Goal: Communication & Community: Answer question/provide support

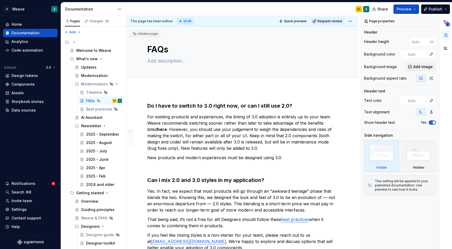
type textarea "*"
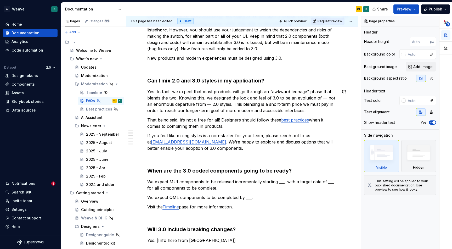
scroll to position [105, 0]
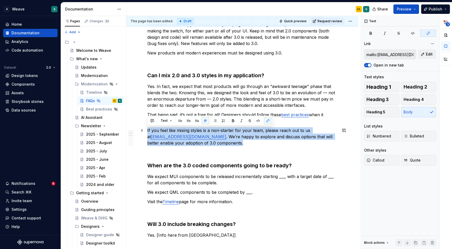
drag, startPoint x: 148, startPoint y: 129, endPoint x: 206, endPoint y: 144, distance: 59.8
click at [206, 144] on p "If you feel like mixing styles is a non-starter for your team, please reach out…" at bounding box center [242, 136] width 190 height 19
click at [152, 121] on button "button" at bounding box center [152, 120] width 7 height 7
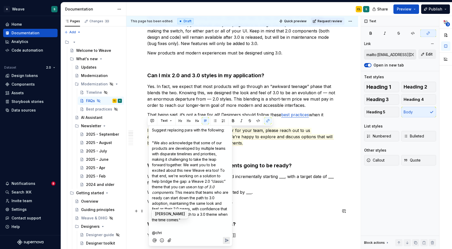
click at [162, 214] on span "[PERSON_NAME]" at bounding box center [170, 213] width 30 height 5
click at [224, 214] on p ""We also acknowledge that some of our products are developed by multiple teams …" at bounding box center [190, 181] width 77 height 82
click at [226, 232] on icon "Send" at bounding box center [226, 234] width 5 height 5
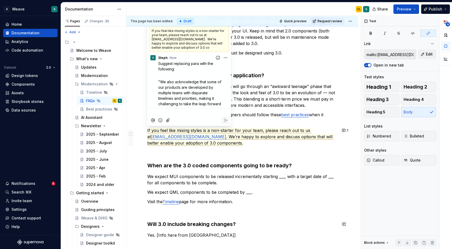
scroll to position [80, 0]
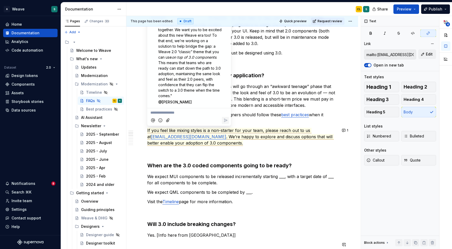
type textarea "*"
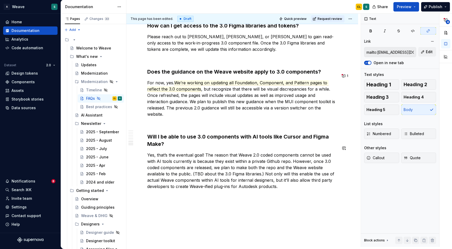
scroll to position [531, 0]
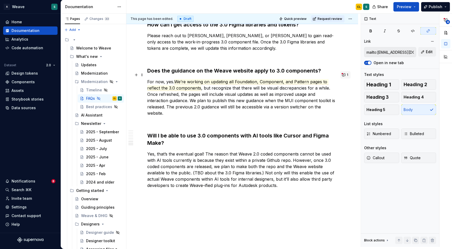
click at [345, 75] on button "1" at bounding box center [345, 74] width 10 height 7
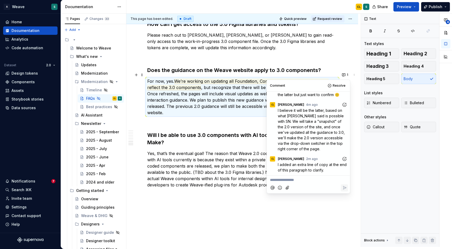
scroll to position [70, 0]
click at [222, 100] on p "For now, yes. We’re working on updating all Foundation, Component, and Pattern …" at bounding box center [242, 97] width 190 height 38
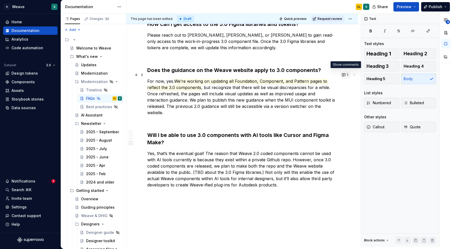
click at [346, 75] on button "1" at bounding box center [345, 74] width 10 height 7
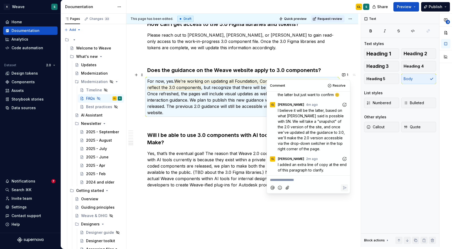
click at [278, 187] on icon "Add emoji" at bounding box center [279, 187] width 5 height 5
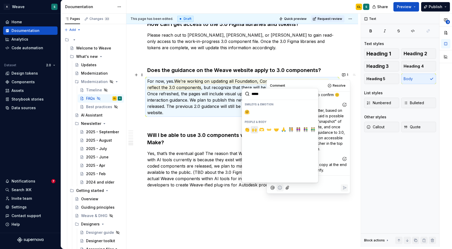
click at [254, 130] on span "🙌" at bounding box center [254, 129] width 4 height 5
type input "*****"
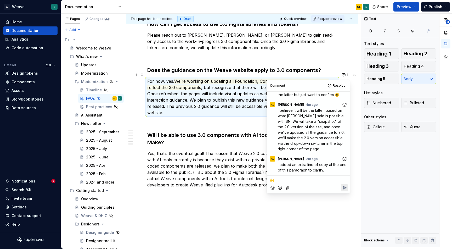
click at [346, 187] on icon "Reply" at bounding box center [344, 187] width 3 height 3
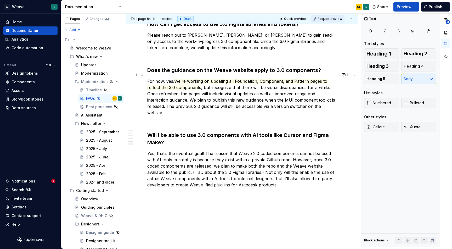
click at [231, 171] on p "Yes, that’s the eventual goal! The reason that Weave 2.0 coded components canno…" at bounding box center [242, 169] width 190 height 38
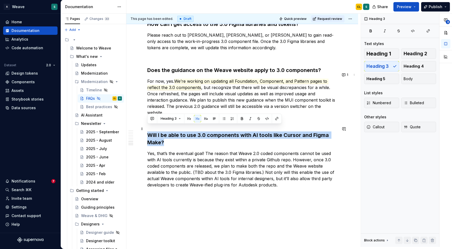
drag, startPoint x: 148, startPoint y: 128, endPoint x: 166, endPoint y: 135, distance: 19.9
click at [166, 135] on h3 "Will I be able to use 3.0 components with AI tools like Cursor and Figma Make?" at bounding box center [242, 138] width 190 height 15
click at [154, 119] on button "button" at bounding box center [152, 118] width 7 height 7
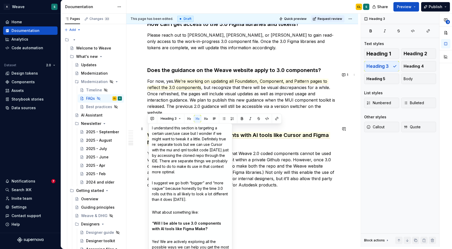
click at [160, 128] on span "I understand this section is targeting a certain user/use case but I wonder if …" at bounding box center [191, 164] width 78 height 76
drag, startPoint x: 177, startPoint y: 144, endPoint x: 182, endPoint y: 150, distance: 7.8
click at [177, 145] on span "I think this section is targeting a certain user/use case but I wonder if we mi…" at bounding box center [191, 164] width 78 height 76
drag, startPoint x: 200, startPoint y: 162, endPoint x: 209, endPoint y: 161, distance: 9.5
click at [209, 161] on span "I think this section is targeting a certain user/use case but I wonder if we mi…" at bounding box center [190, 164] width 77 height 76
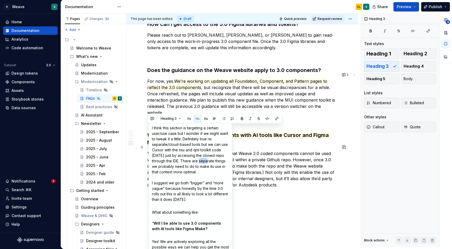
click at [205, 161] on span "I think this section is targeting a certain user/use case but I wonder if we mi…" at bounding box center [190, 164] width 77 height 76
click at [222, 139] on p "I think this section is targeting a certain user/use case but I wonder if we mi…" at bounding box center [190, 163] width 77 height 77
drag, startPoint x: 158, startPoint y: 166, endPoint x: 174, endPoint y: 166, distance: 16.5
click at [174, 166] on span "I think this section is targeting a certain user/use case but I wonder if we mi…" at bounding box center [190, 164] width 77 height 76
click at [156, 183] on span "I think this section is targeting a certain user/use case but I wonder if we mi…" at bounding box center [190, 164] width 77 height 76
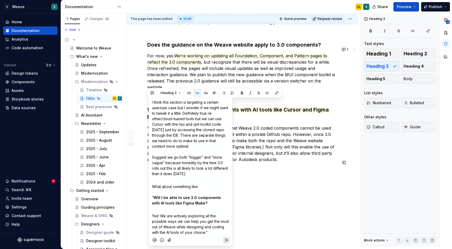
scroll to position [557, 0]
click at [227, 240] on icon "Send" at bounding box center [226, 240] width 3 height 3
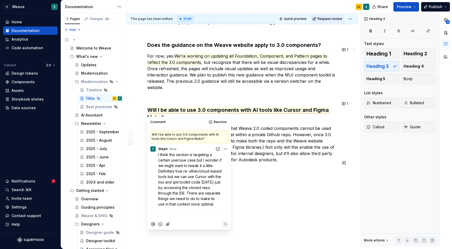
scroll to position [106, 0]
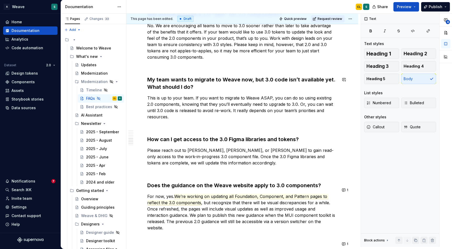
scroll to position [373, 0]
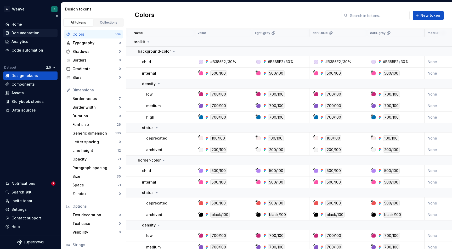
click at [46, 33] on div "Documentation" at bounding box center [30, 32] width 50 height 5
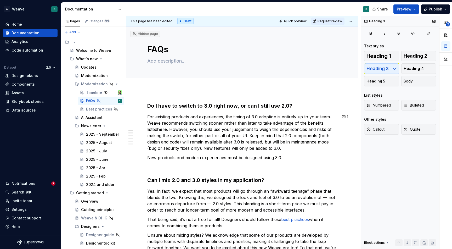
type textarea "*"
